Goal: Find specific fact: Find specific fact

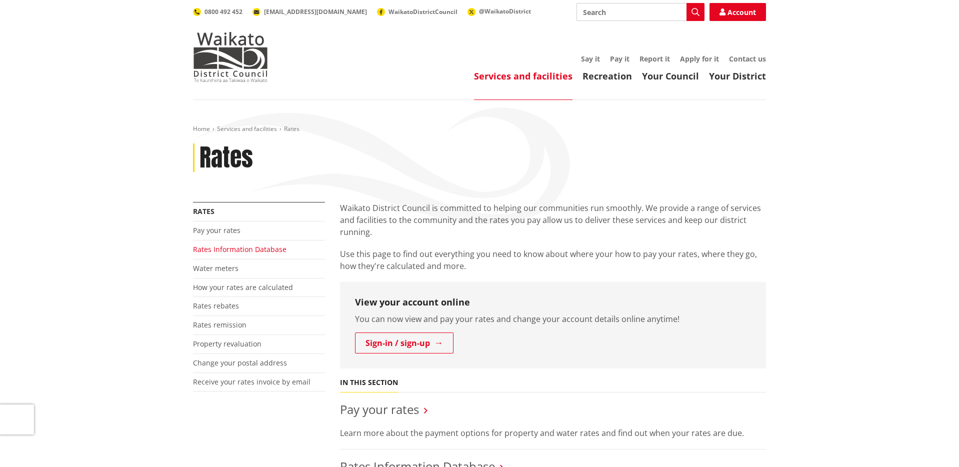
click at [250, 248] on link "Rates Information Database" at bounding box center [239, 248] width 93 height 9
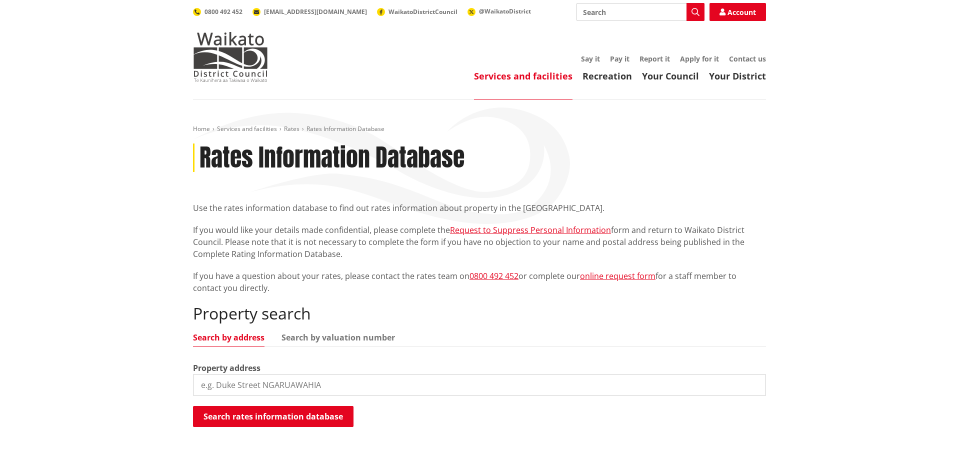
scroll to position [19, 0]
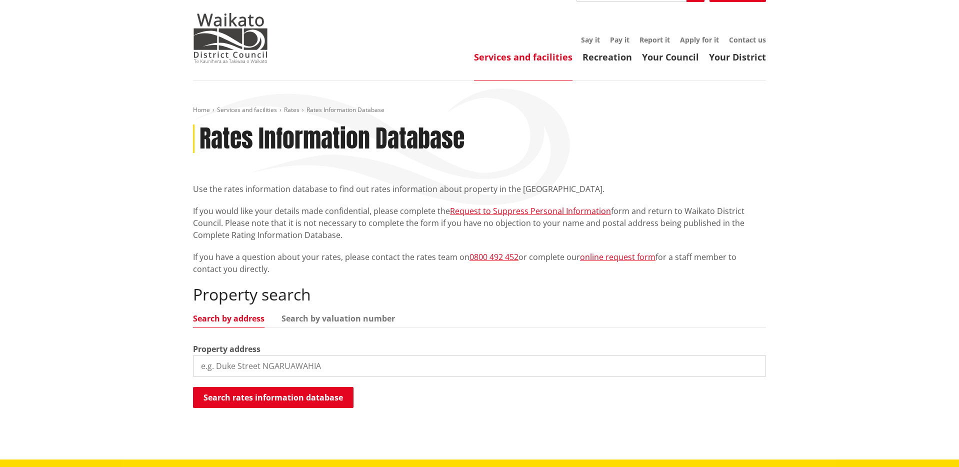
click at [340, 366] on input "search" at bounding box center [479, 366] width 573 height 22
click at [242, 366] on input "41 kawera" at bounding box center [479, 366] width 573 height 22
click at [306, 399] on button "Search rates information database" at bounding box center [273, 397] width 160 height 21
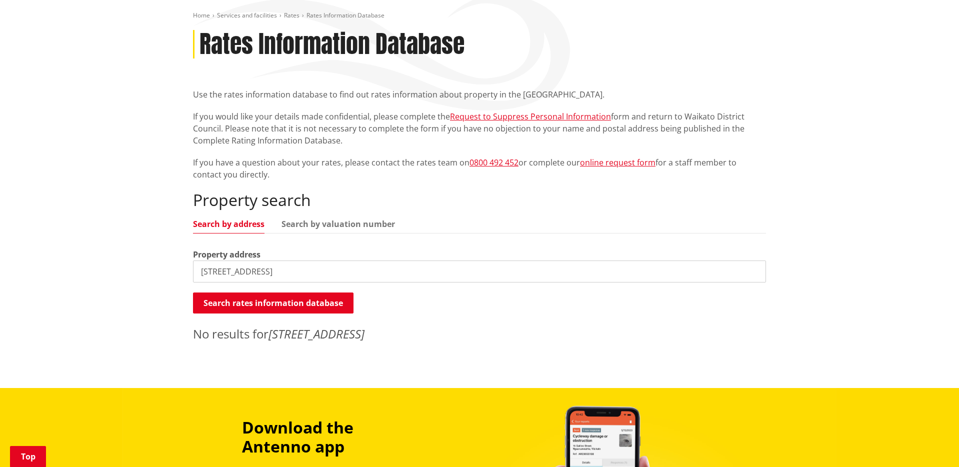
scroll to position [191, 0]
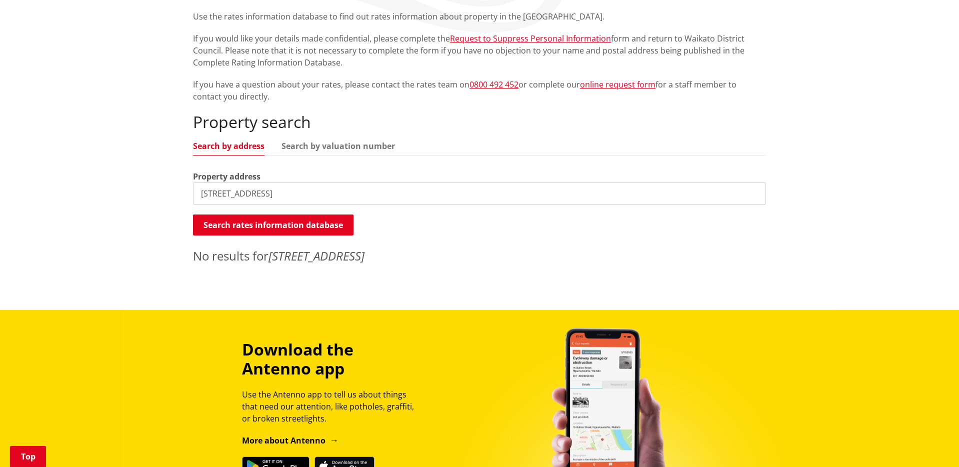
drag, startPoint x: 208, startPoint y: 192, endPoint x: 208, endPoint y: 199, distance: 6.5
click at [208, 193] on input "[STREET_ADDRESS]" at bounding box center [479, 193] width 573 height 22
click at [286, 194] on input "[STREET_ADDRESS]" at bounding box center [479, 193] width 573 height 22
type input "4"
type input "[STREET_ADDRESS]"
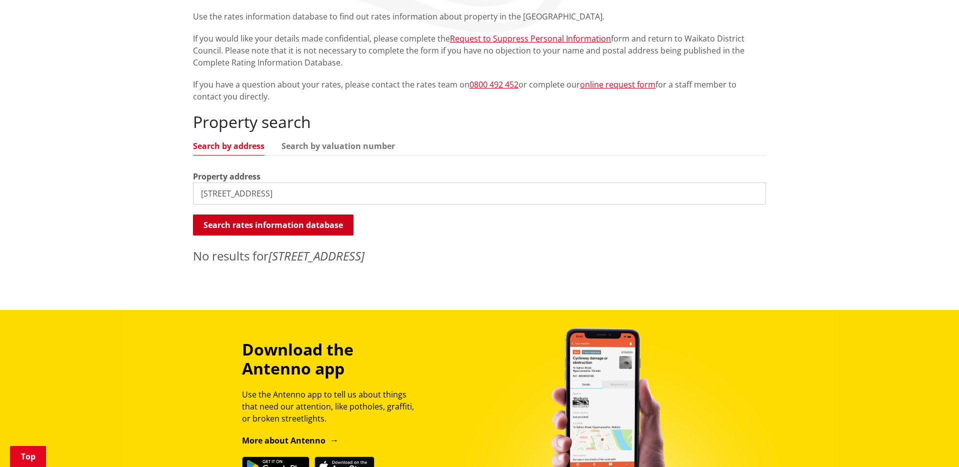
click at [296, 221] on button "Search rates information database" at bounding box center [273, 224] width 160 height 21
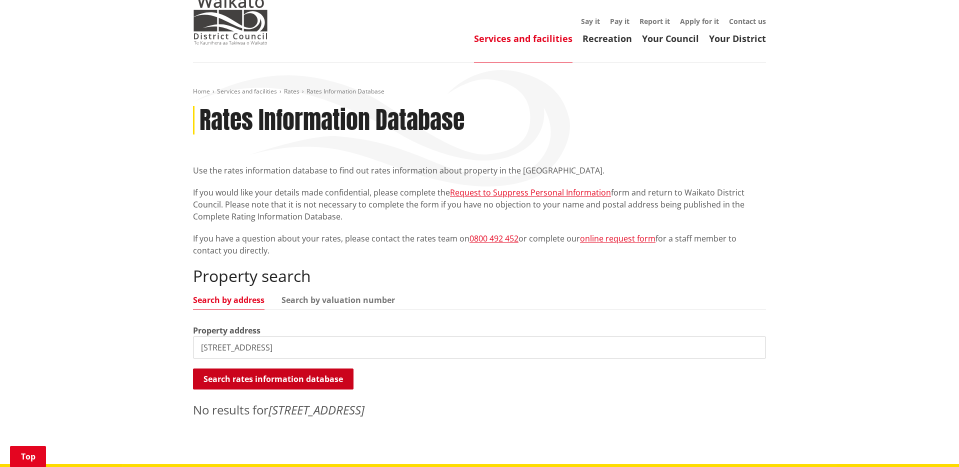
scroll to position [0, 0]
